Goal: Book appointment/travel/reservation

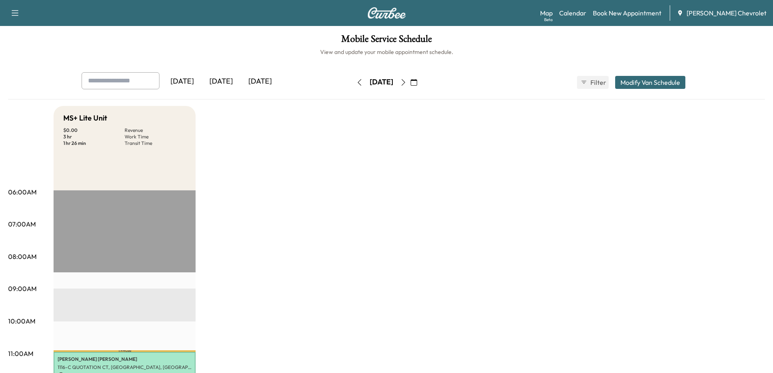
click at [405, 85] on icon "button" at bounding box center [403, 82] width 4 height 6
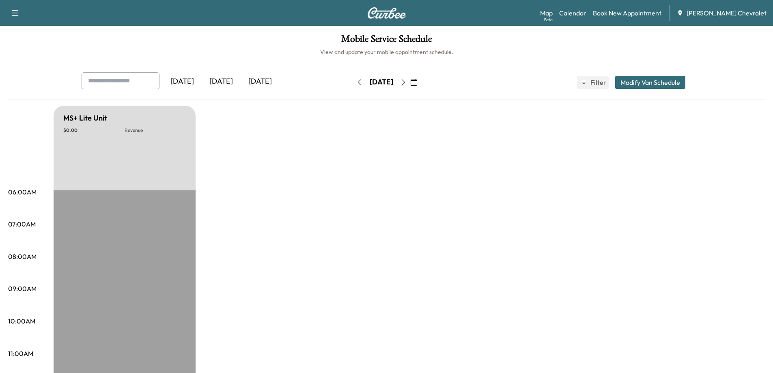
click at [417, 83] on icon "button" at bounding box center [414, 82] width 6 height 6
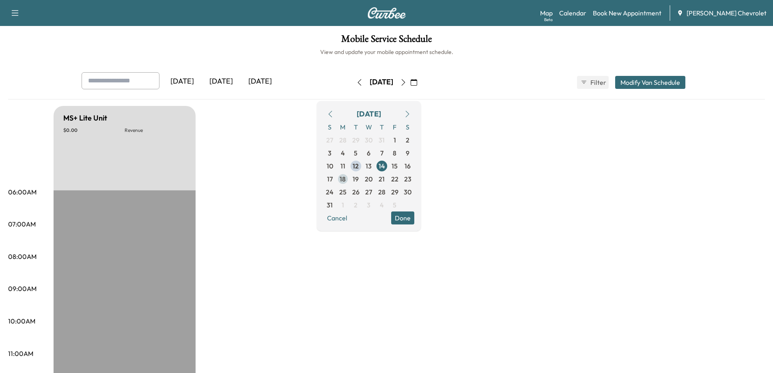
click at [346, 182] on span "18" at bounding box center [343, 179] width 6 height 10
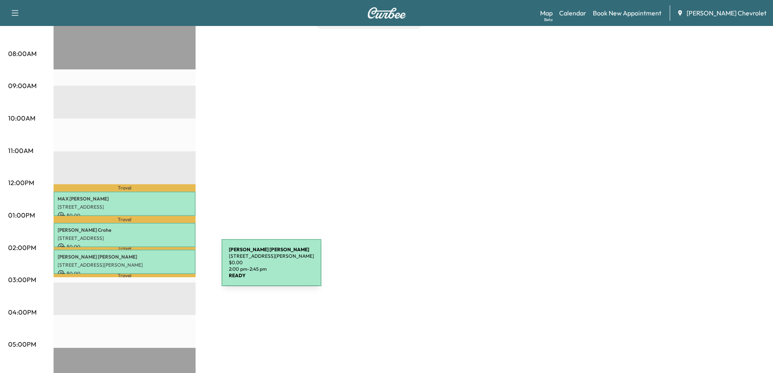
scroll to position [41, 0]
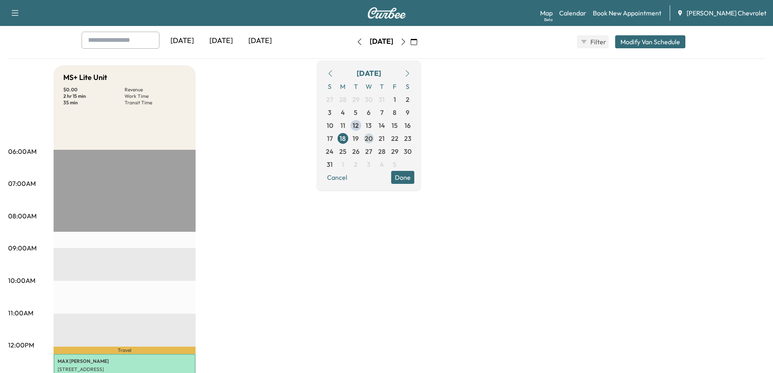
click at [373, 138] on span "20" at bounding box center [369, 139] width 8 height 10
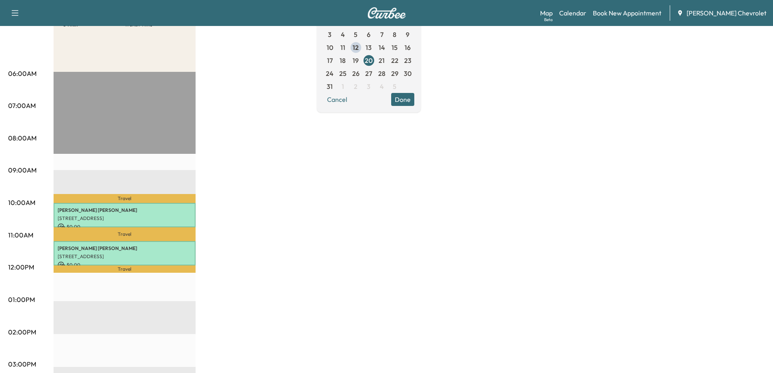
scroll to position [122, 0]
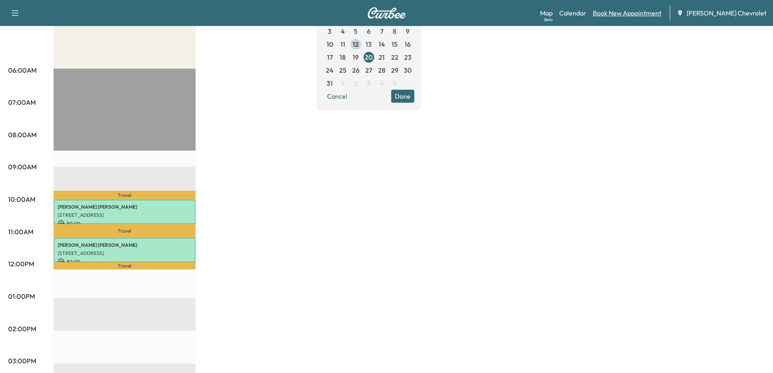
click at [630, 14] on link "Book New Appointment" at bounding box center [627, 13] width 69 height 10
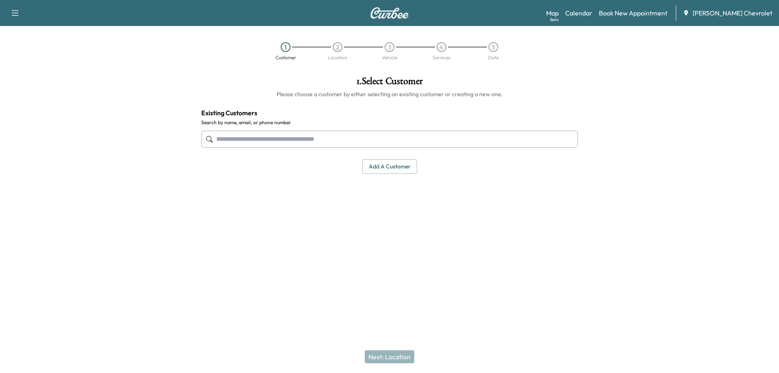
click at [231, 137] on input "text" at bounding box center [389, 139] width 377 height 17
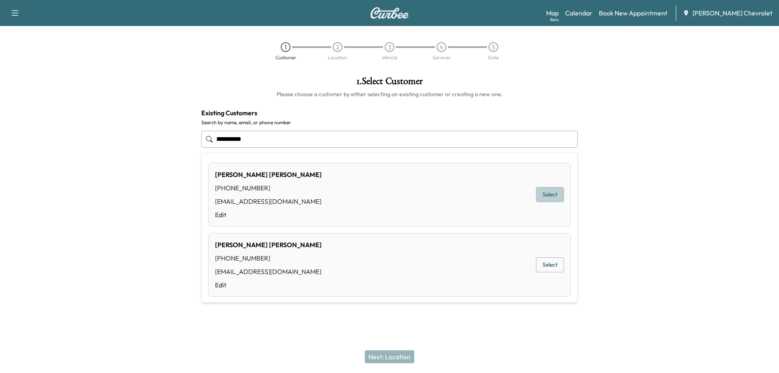
click at [541, 199] on button "Select" at bounding box center [550, 194] width 28 height 15
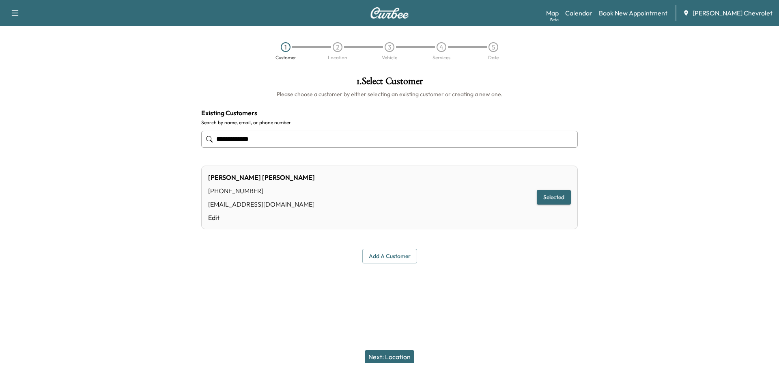
type input "**********"
click at [387, 358] on button "Next: Location" at bounding box center [390, 356] width 50 height 13
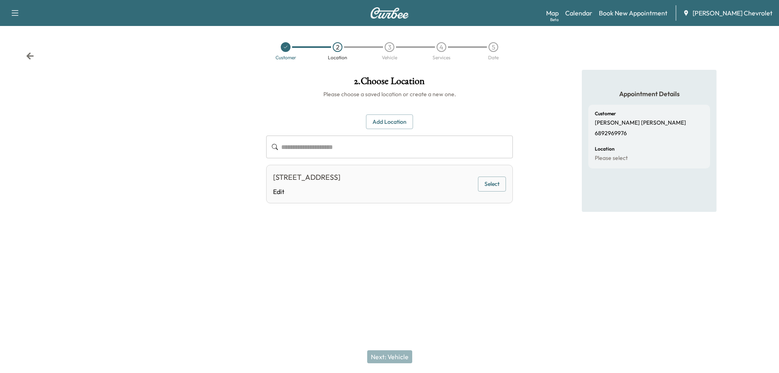
click at [492, 183] on button "Select" at bounding box center [492, 184] width 28 height 15
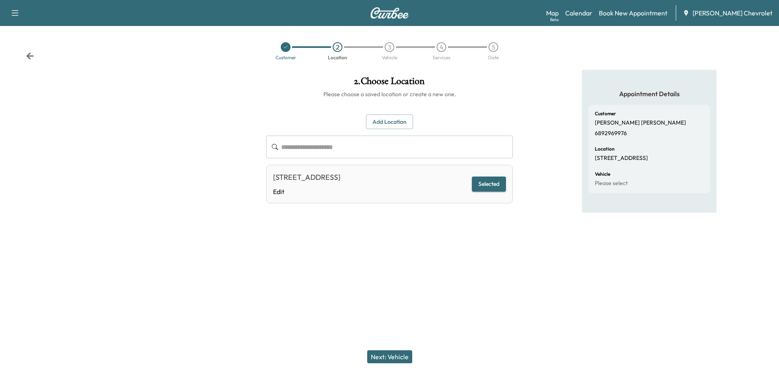
click at [390, 358] on button "Next: Vehicle" at bounding box center [389, 356] width 45 height 13
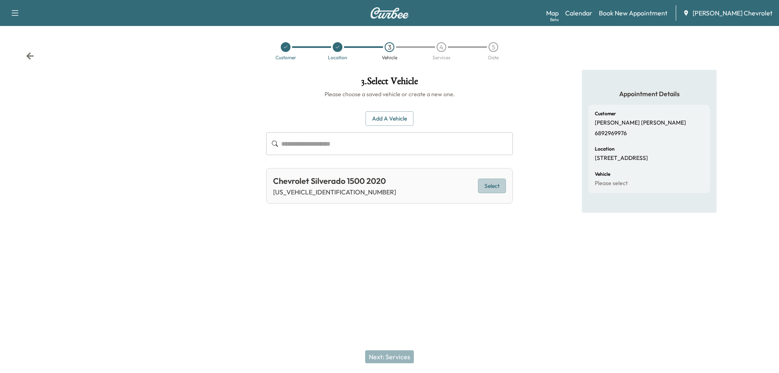
click at [489, 186] on button "Select" at bounding box center [492, 186] width 28 height 15
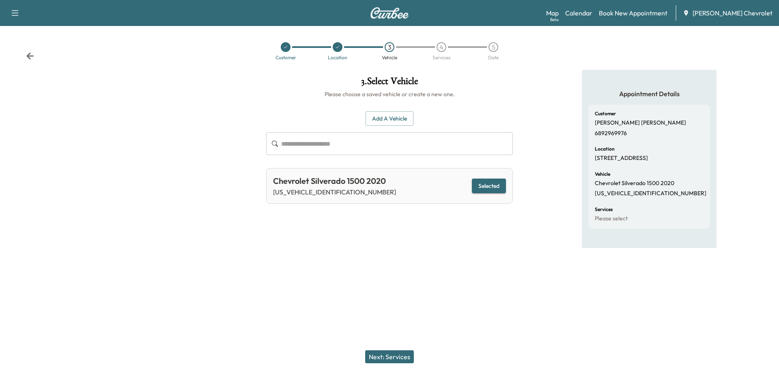
click at [392, 352] on button "Next: Services" at bounding box center [389, 356] width 49 height 13
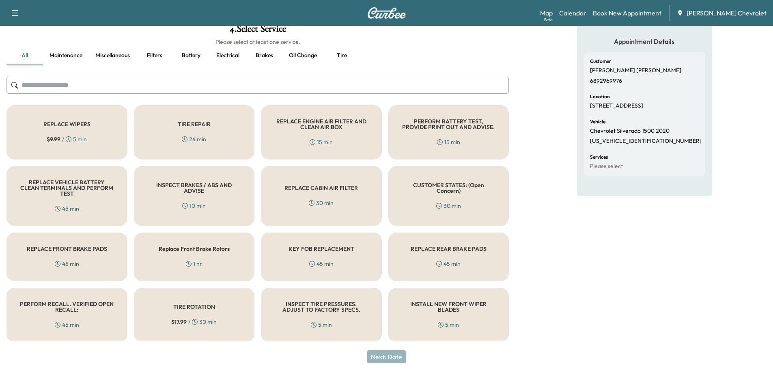
scroll to position [54, 0]
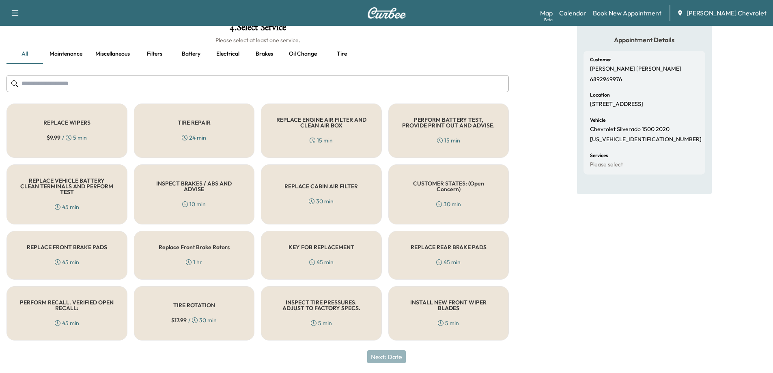
click at [52, 315] on div "PERFORM RECALL. VERIFIED OPEN RECALL: 45 min" at bounding box center [66, 313] width 121 height 54
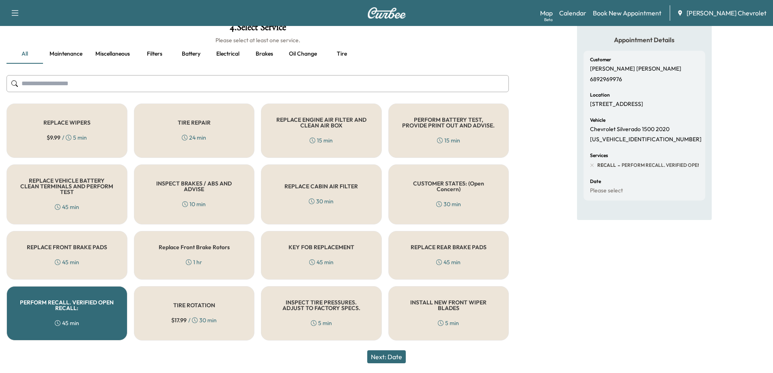
click at [387, 358] on button "Next: Date" at bounding box center [386, 356] width 39 height 13
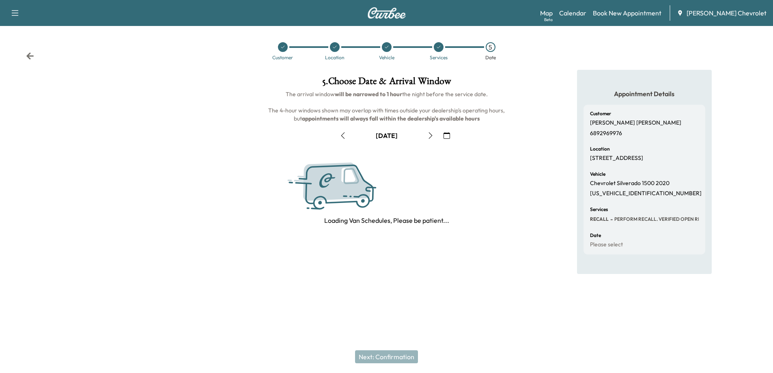
scroll to position [0, 0]
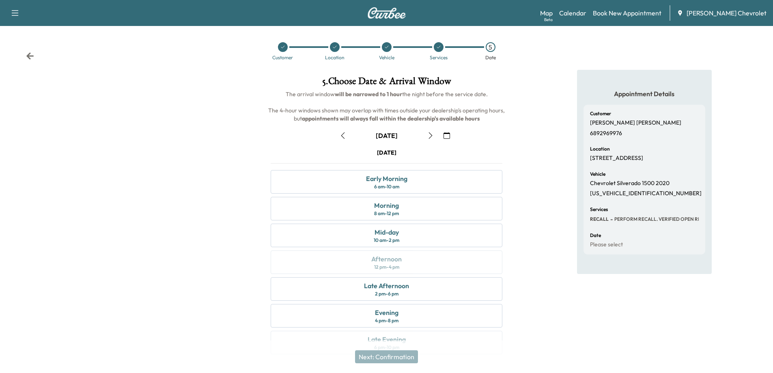
click at [447, 134] on icon "button" at bounding box center [447, 135] width 6 height 6
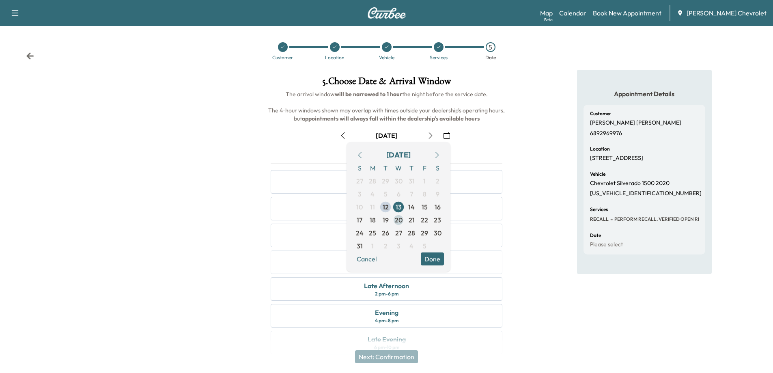
click at [398, 220] on span "20" at bounding box center [399, 220] width 8 height 10
click at [432, 263] on button "Done" at bounding box center [432, 258] width 23 height 13
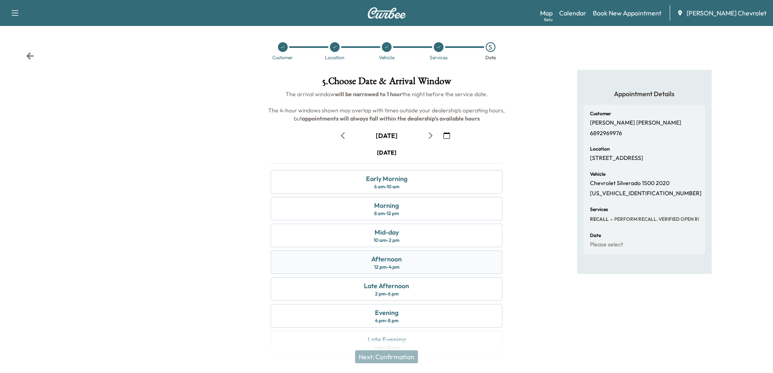
click at [385, 263] on div "Afternoon" at bounding box center [386, 259] width 30 height 10
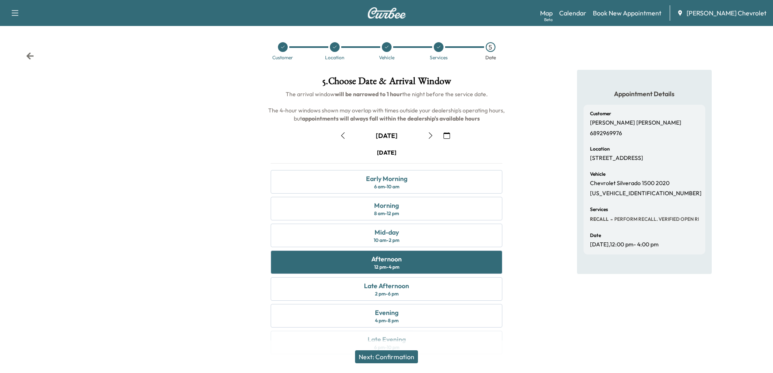
click at [383, 362] on button "Next: Confirmation" at bounding box center [386, 356] width 63 height 13
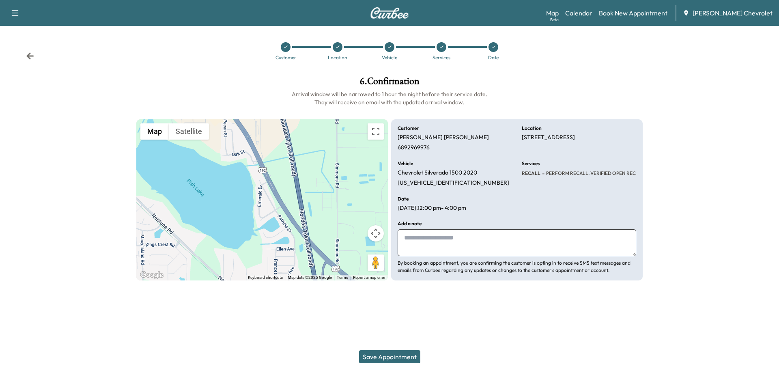
click at [434, 240] on textarea at bounding box center [517, 242] width 239 height 27
type textarea "**********"
click at [382, 358] on button "Save Appointment" at bounding box center [389, 356] width 61 height 13
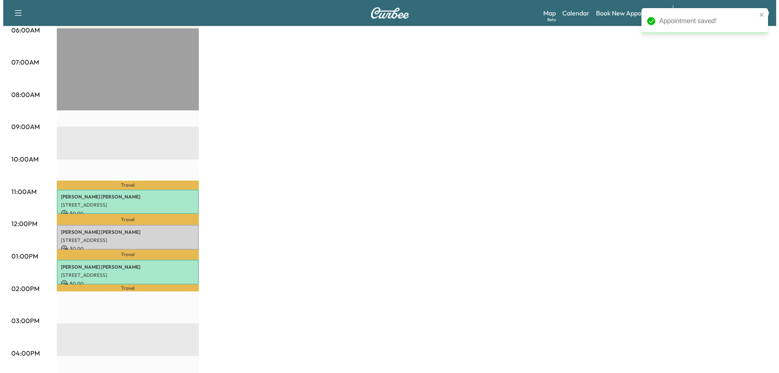
scroll to position [162, 0]
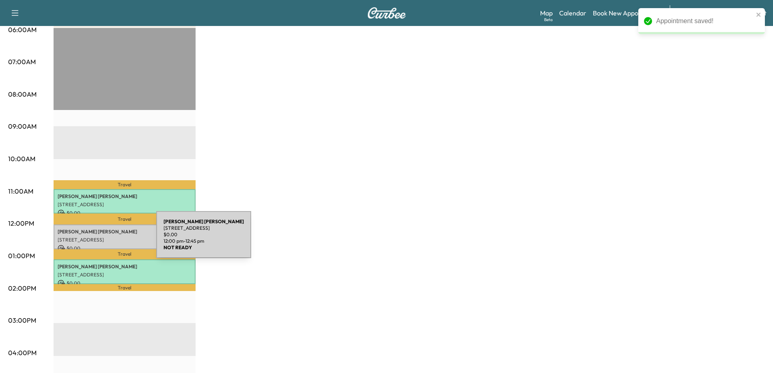
click at [95, 239] on p "[STREET_ADDRESS]" at bounding box center [125, 240] width 134 height 6
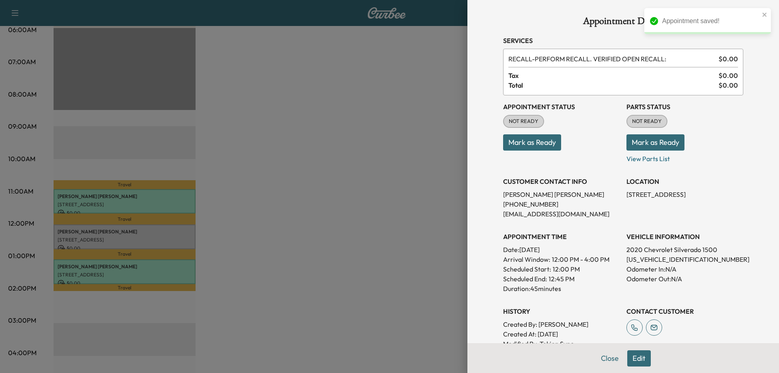
click at [530, 148] on button "Mark as Ready" at bounding box center [532, 142] width 58 height 16
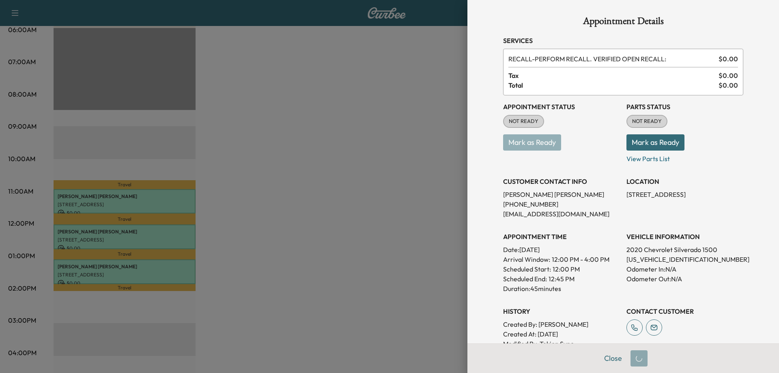
click at [635, 145] on button "Mark as Ready" at bounding box center [656, 142] width 58 height 16
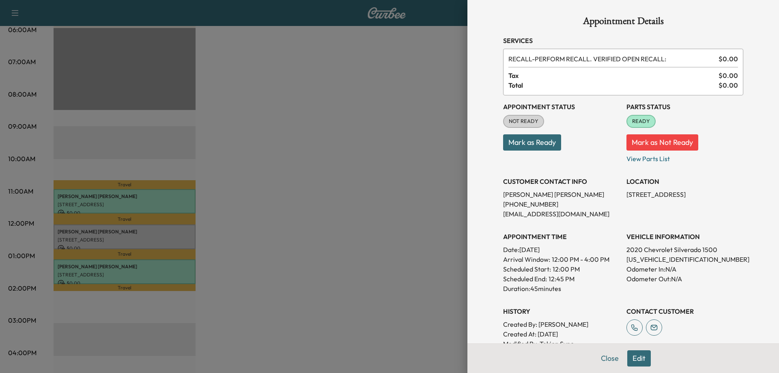
click at [511, 144] on button "Mark as Ready" at bounding box center [532, 142] width 58 height 16
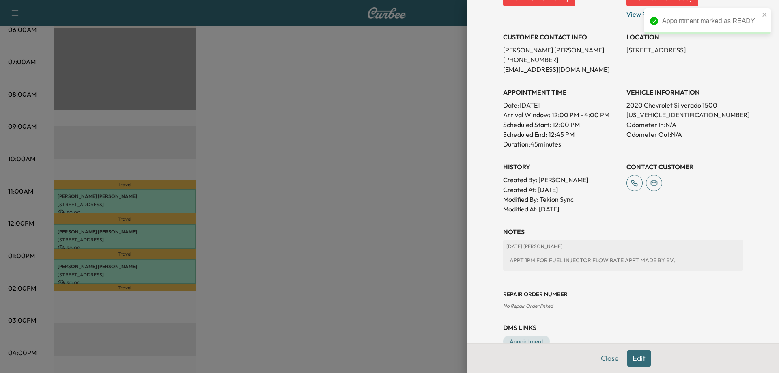
scroll to position [164, 0]
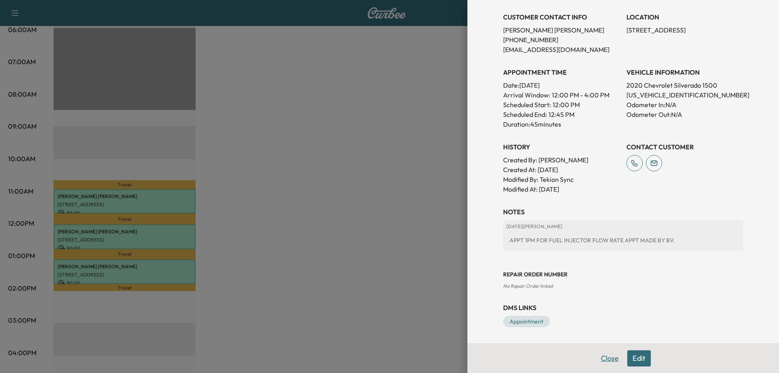
click at [597, 360] on button "Close" at bounding box center [610, 358] width 28 height 16
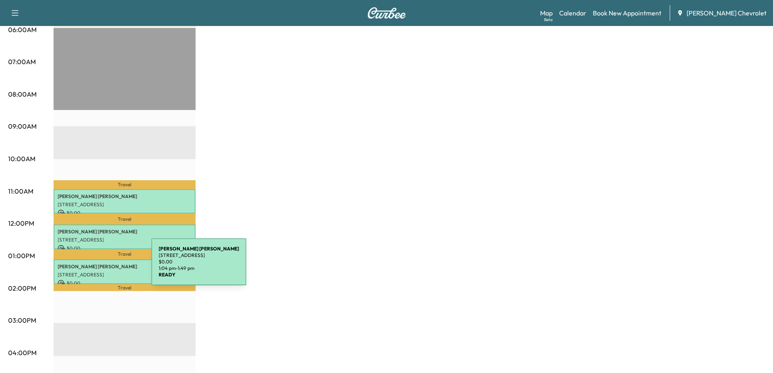
click at [91, 267] on p "[PERSON_NAME]" at bounding box center [125, 266] width 134 height 6
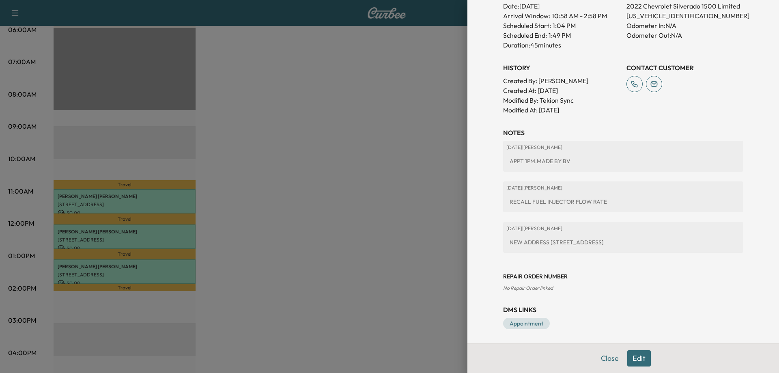
scroll to position [246, 0]
click at [293, 244] on div at bounding box center [389, 186] width 779 height 373
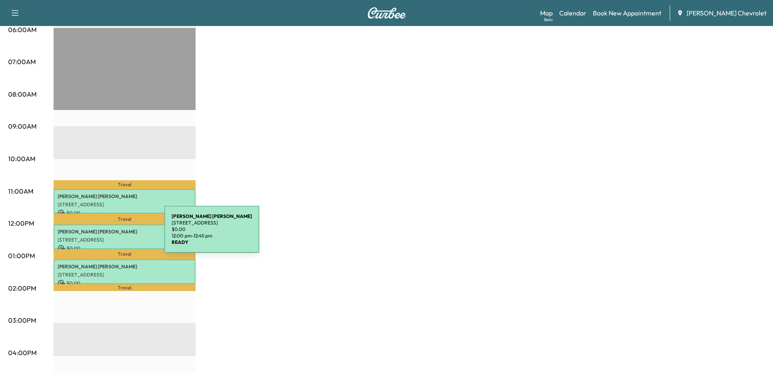
click at [104, 237] on p "[STREET_ADDRESS]" at bounding box center [125, 240] width 134 height 6
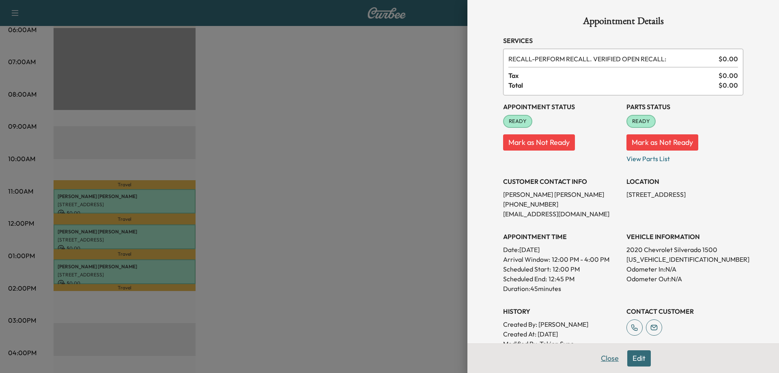
click at [598, 358] on button "Close" at bounding box center [610, 358] width 28 height 16
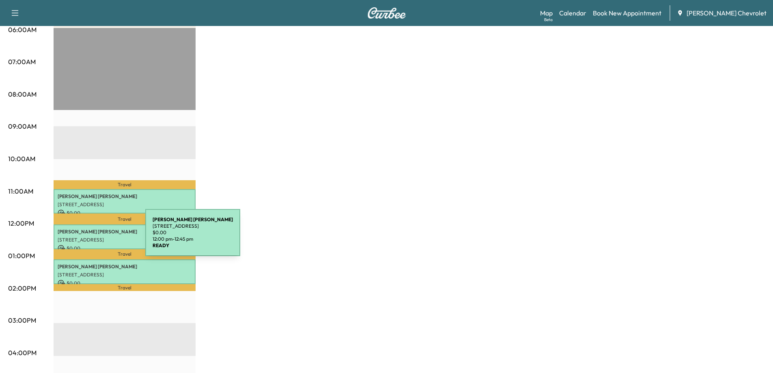
click at [87, 237] on p "[STREET_ADDRESS]" at bounding box center [125, 240] width 134 height 6
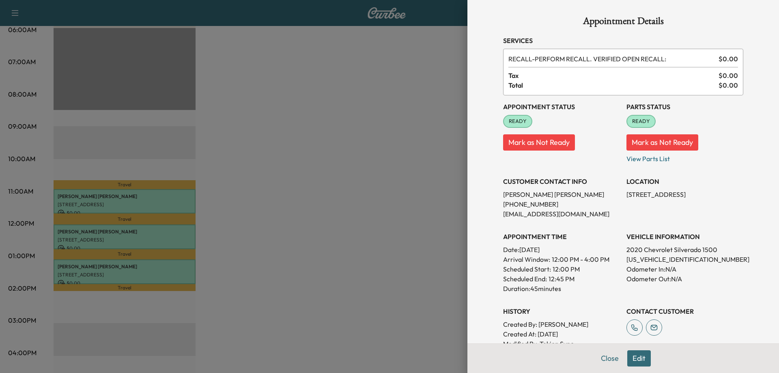
click at [634, 360] on button "Edit" at bounding box center [640, 358] width 24 height 16
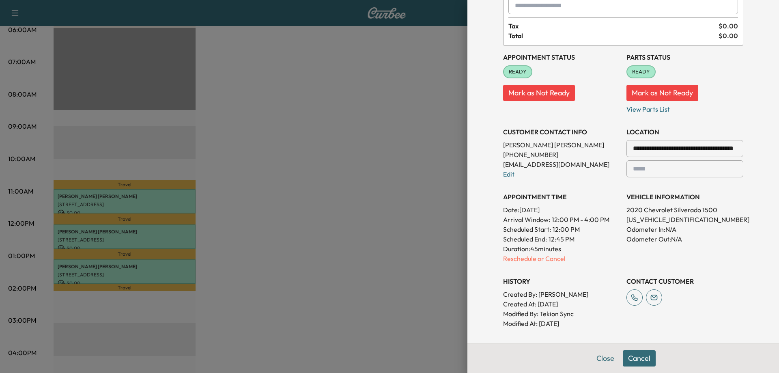
scroll to position [212, 0]
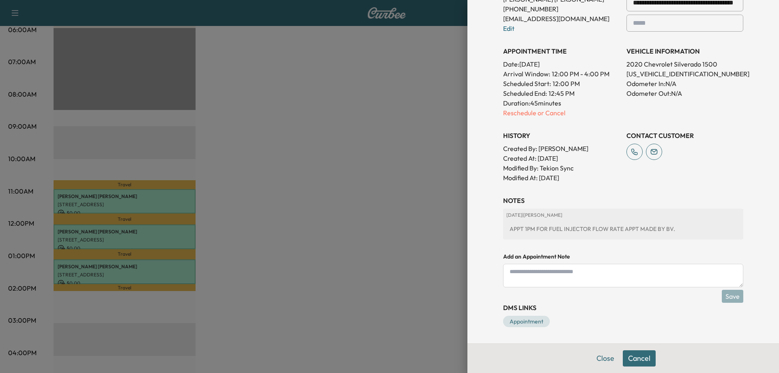
click at [505, 277] on textarea at bounding box center [623, 276] width 240 height 24
type textarea "**********"
click at [728, 298] on button "Save" at bounding box center [733, 296] width 22 height 13
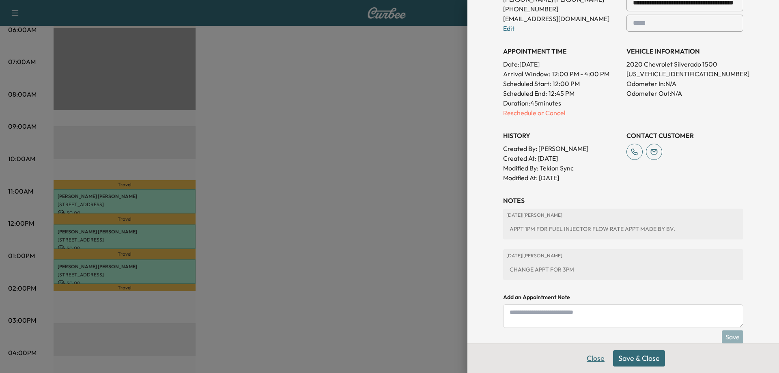
click at [593, 359] on button "Close" at bounding box center [596, 358] width 28 height 16
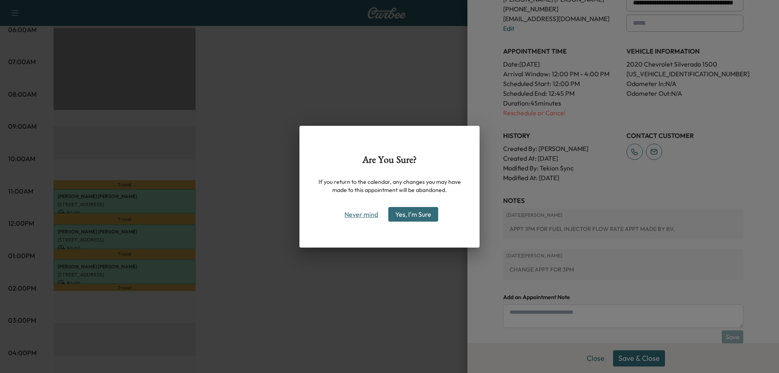
click at [354, 216] on button "Never mind" at bounding box center [361, 214] width 41 height 13
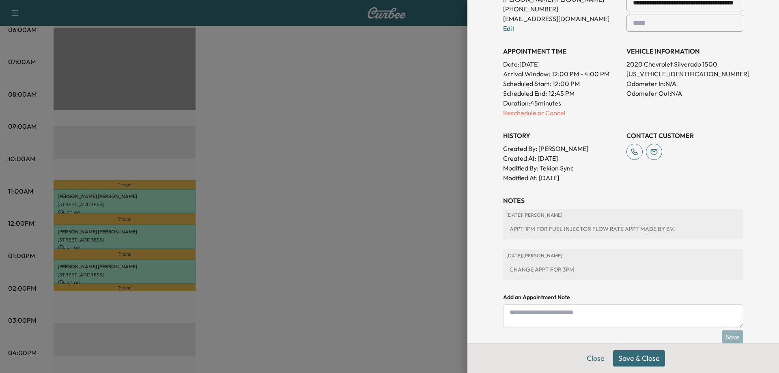
click at [632, 356] on button "Save & Close" at bounding box center [639, 358] width 52 height 16
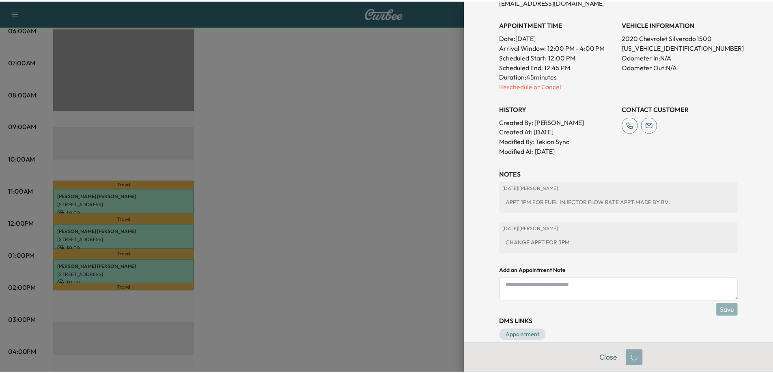
scroll to position [195, 0]
